Goal: Task Accomplishment & Management: Use online tool/utility

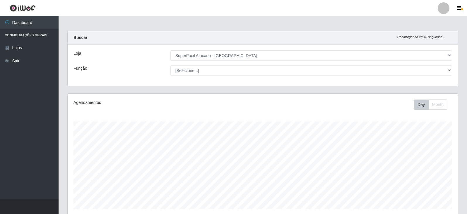
select select "504"
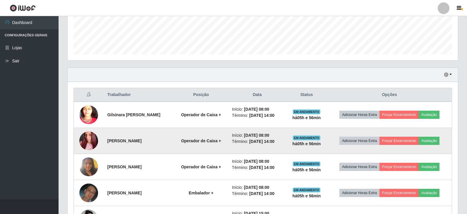
scroll to position [165, 0]
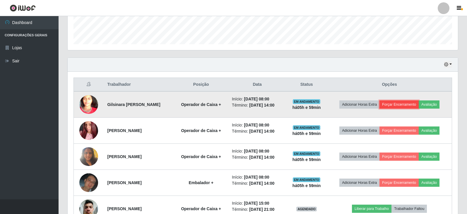
click at [404, 105] on button "Forçar Encerramento" at bounding box center [399, 105] width 39 height 8
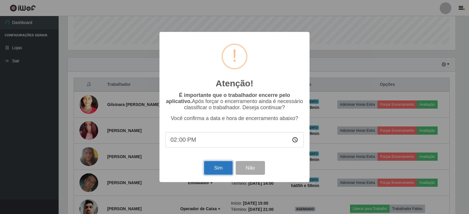
click at [217, 167] on button "Sim" at bounding box center [218, 168] width 28 height 14
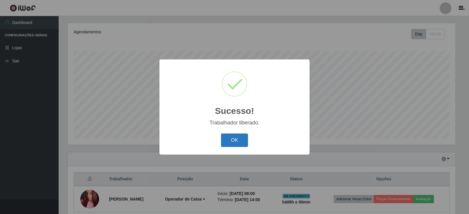
click at [233, 140] on button "OK" at bounding box center [234, 141] width 27 height 14
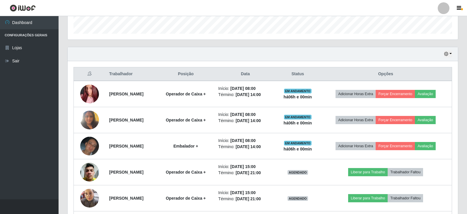
scroll to position [188, 0]
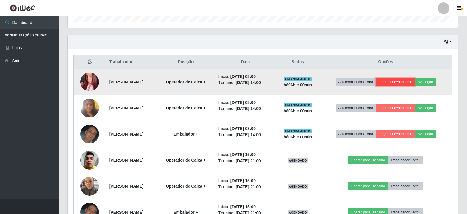
click at [400, 82] on button "Forçar Encerramento" at bounding box center [395, 82] width 39 height 8
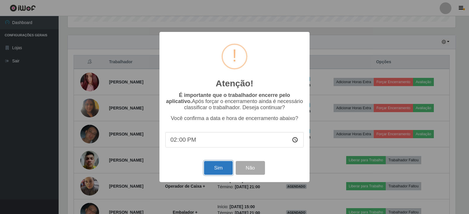
click at [221, 171] on button "Sim" at bounding box center [218, 168] width 28 height 14
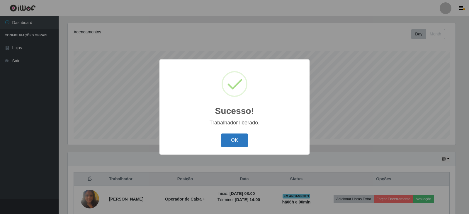
click at [240, 139] on button "OK" at bounding box center [234, 141] width 27 height 14
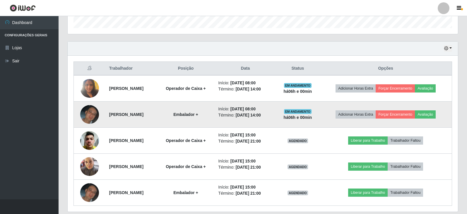
scroll to position [188, 0]
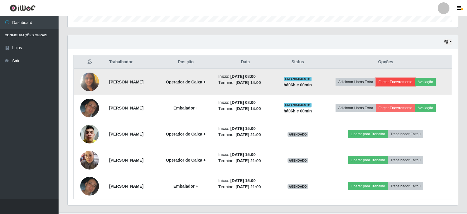
click at [402, 80] on button "Forçar Encerramento" at bounding box center [395, 82] width 39 height 8
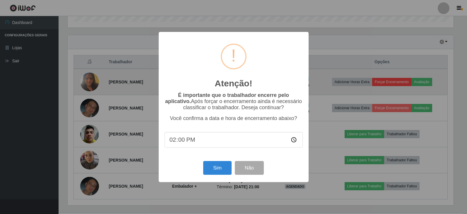
scroll to position [122, 388]
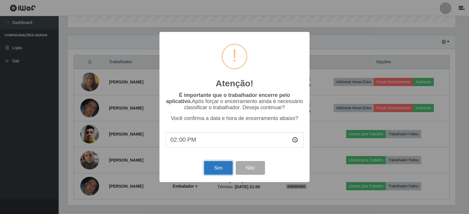
click at [223, 173] on button "Sim" at bounding box center [218, 168] width 28 height 14
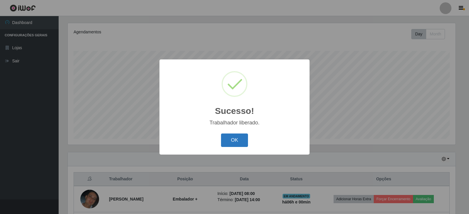
click at [237, 139] on button "OK" at bounding box center [234, 141] width 27 height 14
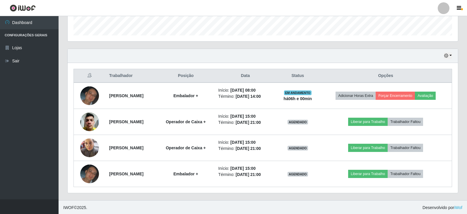
scroll to position [175, 0]
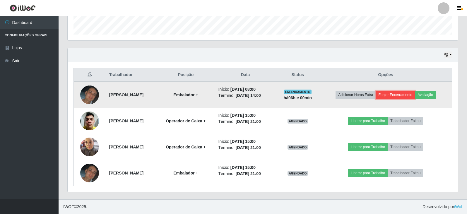
click at [404, 91] on button "Forçar Encerramento" at bounding box center [395, 95] width 39 height 8
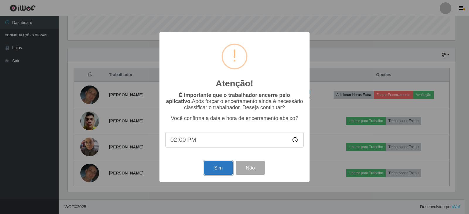
click at [227, 170] on button "Sim" at bounding box center [218, 168] width 28 height 14
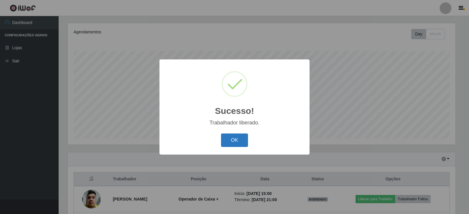
click at [232, 138] on button "OK" at bounding box center [234, 141] width 27 height 14
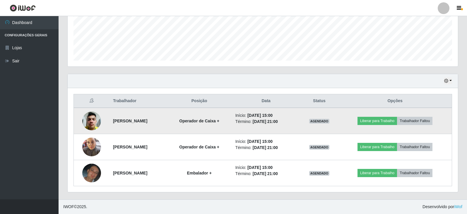
click at [86, 125] on img at bounding box center [91, 120] width 19 height 25
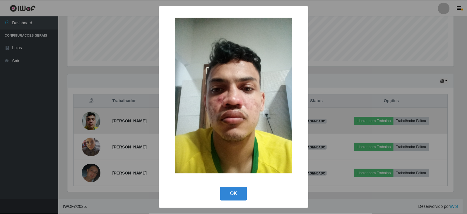
scroll to position [122, 388]
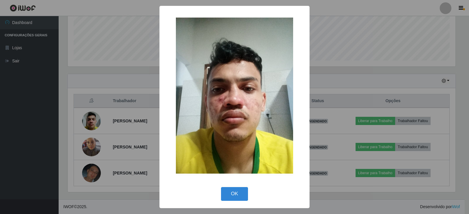
click at [88, 148] on div "× OK Cancel" at bounding box center [234, 107] width 469 height 214
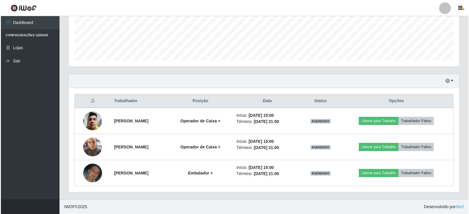
scroll to position [122, 391]
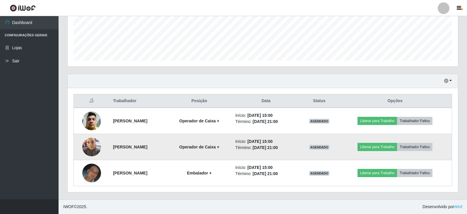
click at [88, 149] on img at bounding box center [91, 146] width 19 height 25
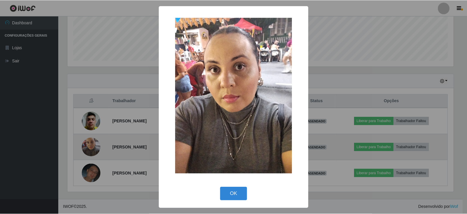
scroll to position [122, 388]
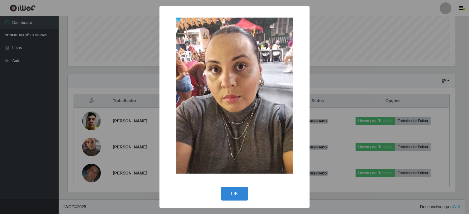
click at [89, 169] on div "× OK Cancel" at bounding box center [234, 107] width 469 height 214
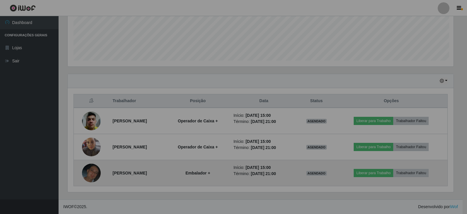
scroll to position [122, 391]
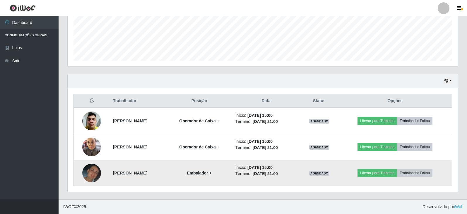
click at [90, 171] on img at bounding box center [91, 173] width 19 height 19
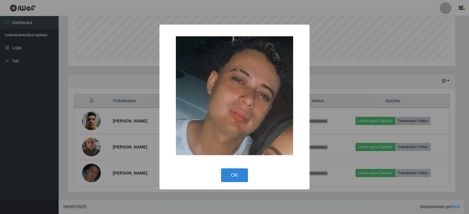
click at [44, 85] on div "× OK Cancel" at bounding box center [234, 107] width 469 height 214
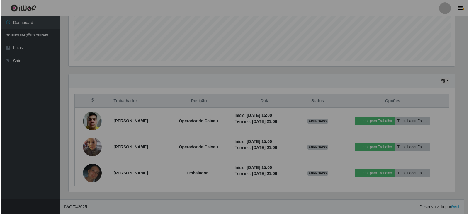
scroll to position [122, 391]
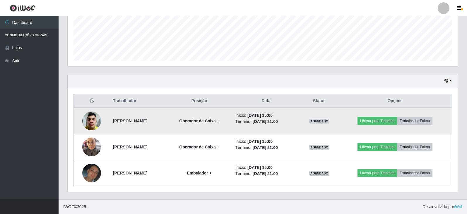
click at [86, 120] on img at bounding box center [91, 120] width 19 height 25
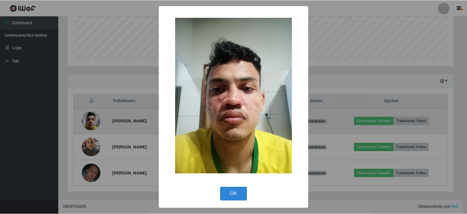
scroll to position [122, 388]
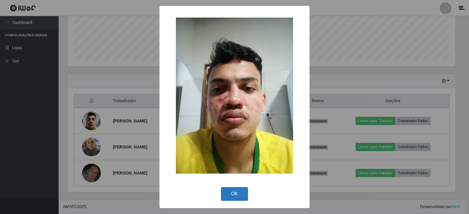
click at [234, 194] on button "OK" at bounding box center [234, 194] width 27 height 14
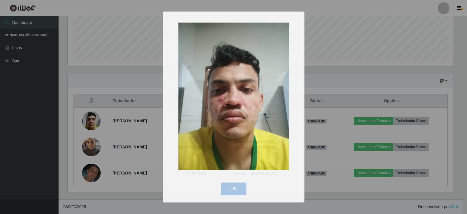
scroll to position [122, 391]
